Goal: Find specific page/section: Find specific page/section

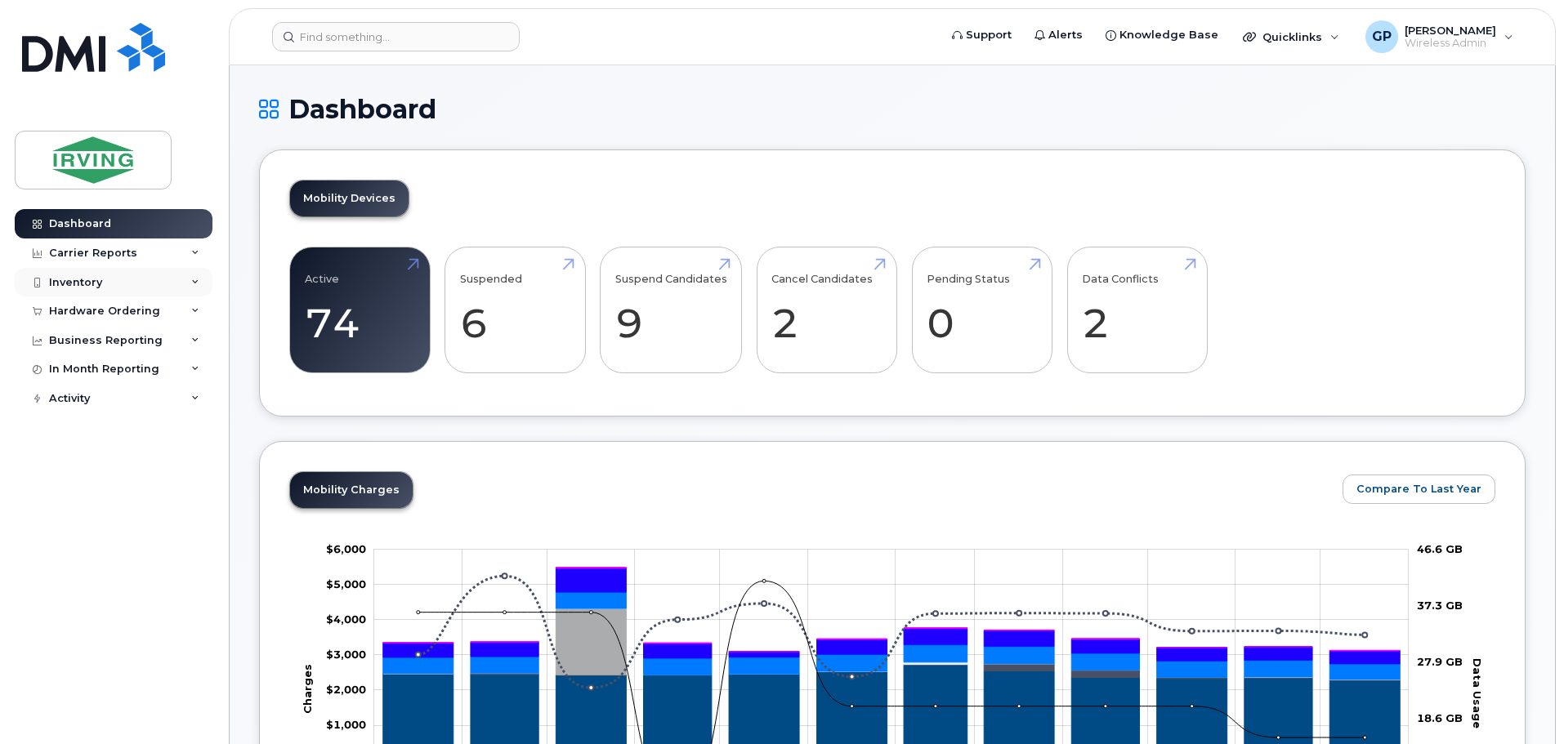
click at [86, 282] on div "Inventory" at bounding box center [75, 282] width 53 height 13
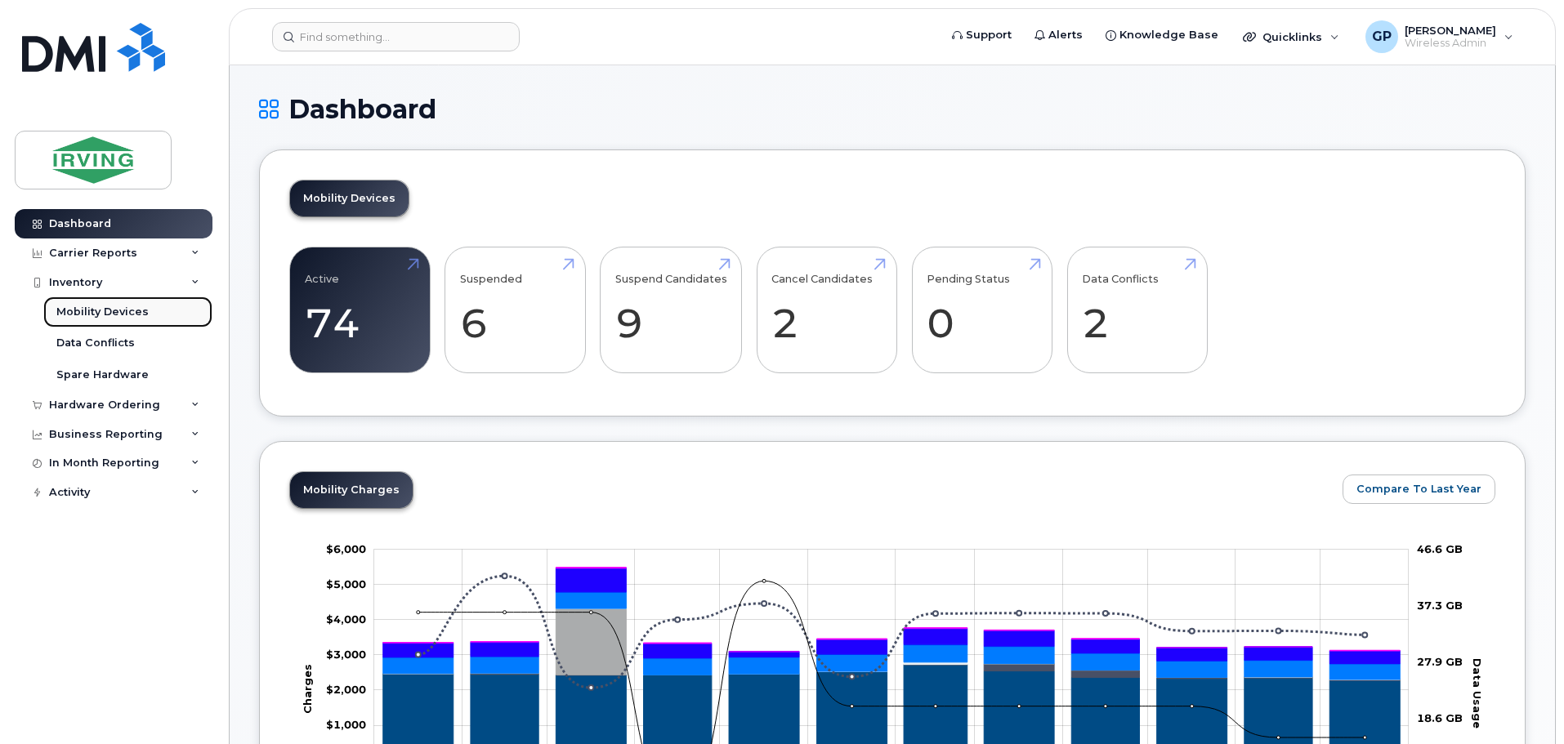
click at [100, 313] on div "Mobility Devices" at bounding box center [102, 312] width 92 height 15
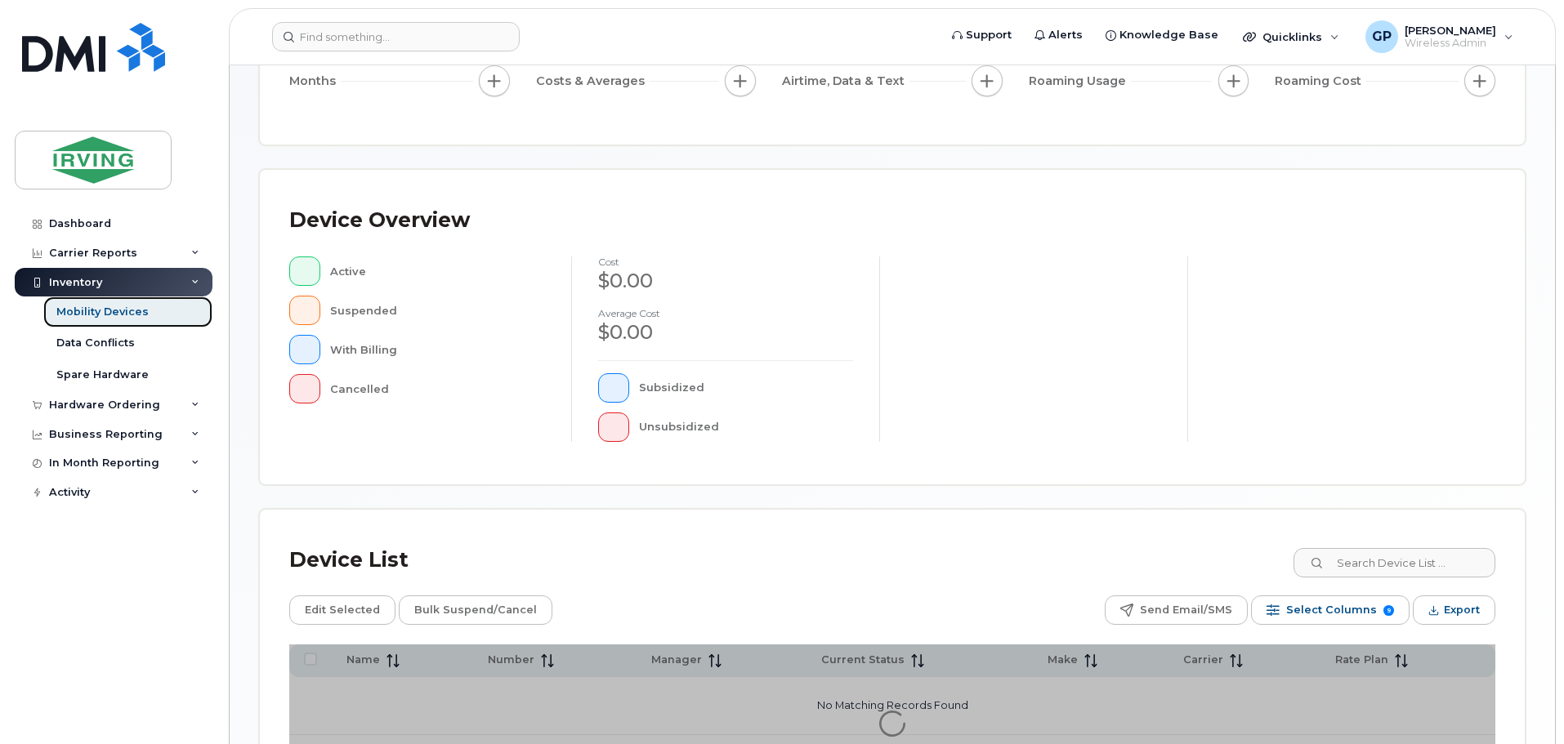
scroll to position [379, 0]
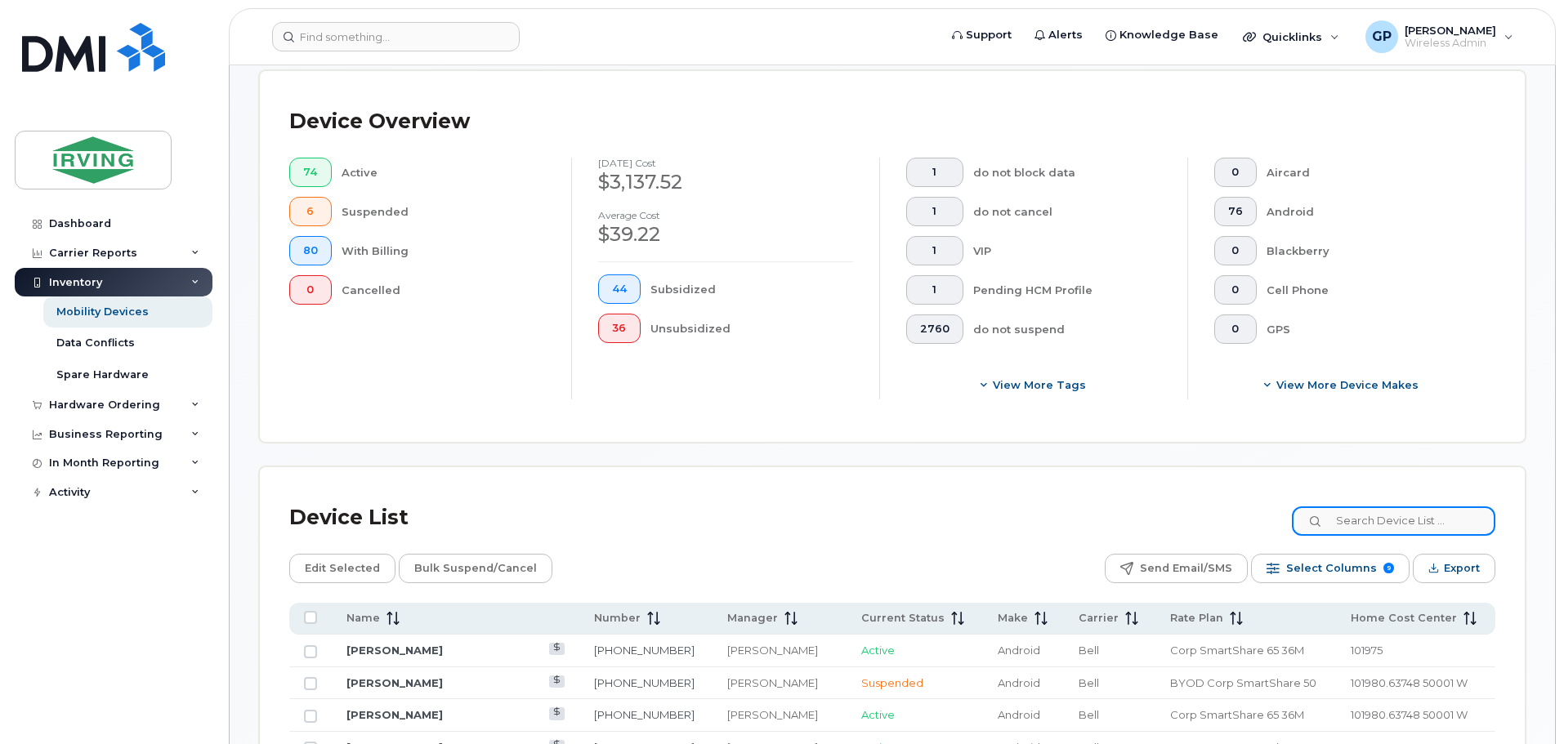
click at [1388, 508] on input at bounding box center [1393, 521] width 203 height 29
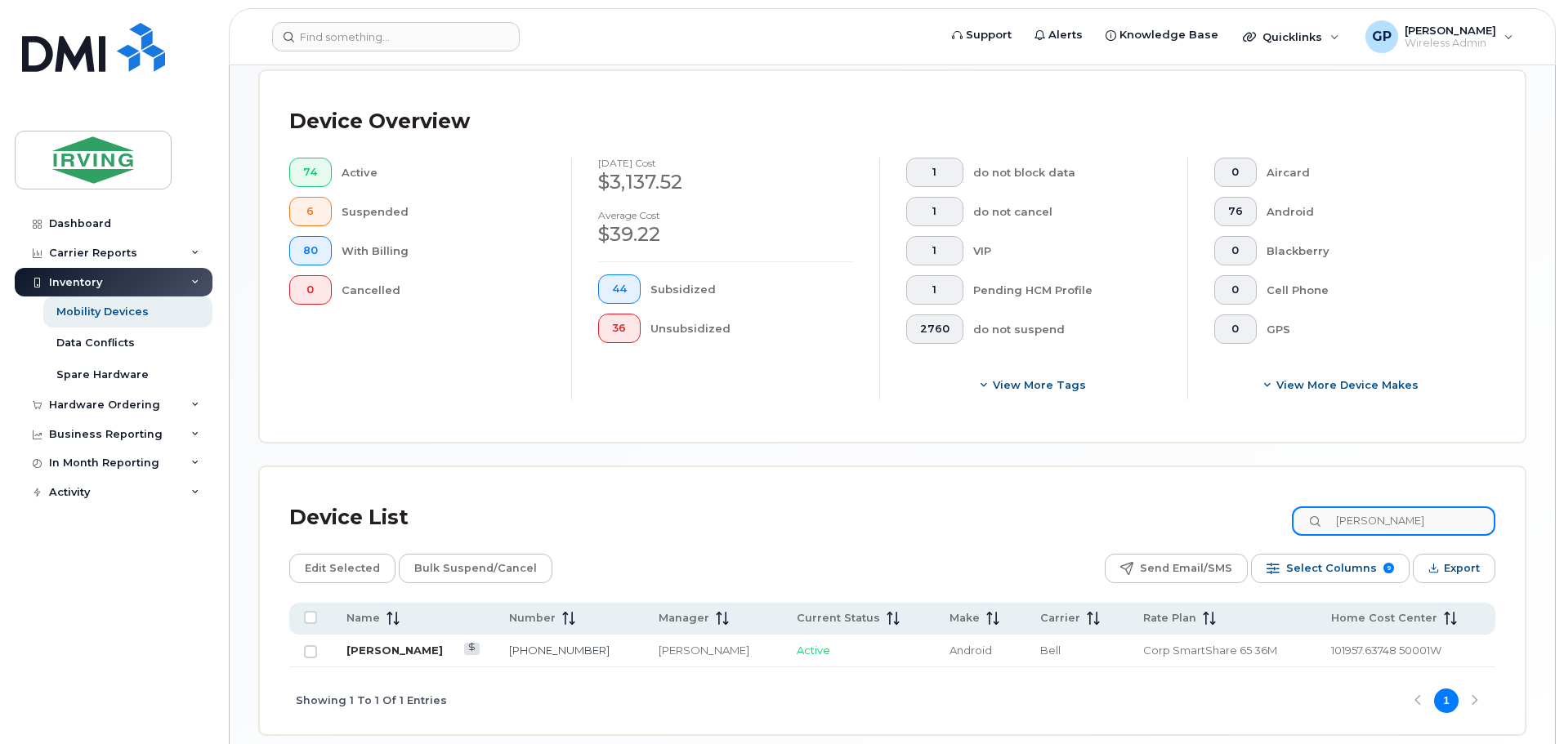
type input "[PERSON_NAME]"
click at [387, 644] on link "[PERSON_NAME]" at bounding box center [394, 650] width 96 height 13
